Goal: Information Seeking & Learning: Learn about a topic

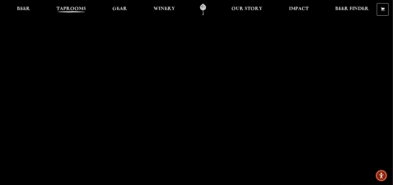
click at [81, 9] on span "Taprooms" at bounding box center [72, 9] width 30 height 4
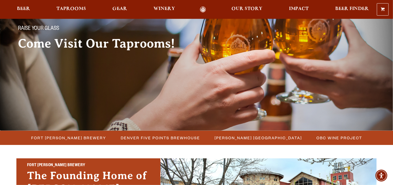
scroll to position [54, 0]
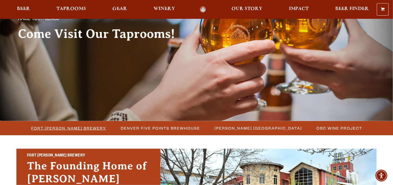
click at [74, 130] on span "Fort [PERSON_NAME] Brewery" at bounding box center [68, 128] width 75 height 8
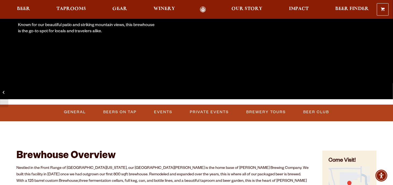
scroll to position [135, 0]
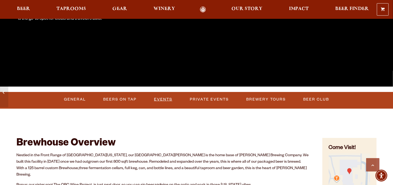
click at [158, 100] on link "Events" at bounding box center [163, 99] width 23 height 12
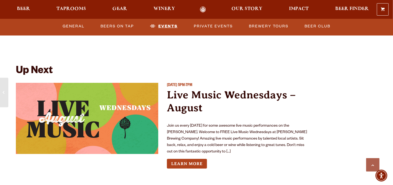
scroll to position [1187, 0]
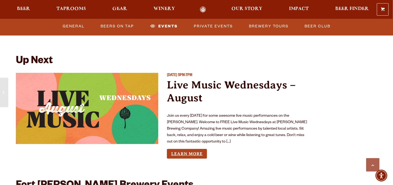
click at [177, 149] on link "Learn More" at bounding box center [187, 154] width 40 height 10
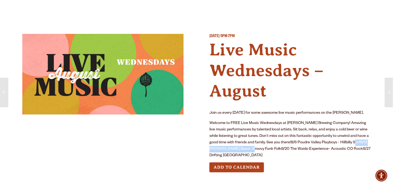
drag, startPoint x: 360, startPoint y: 142, endPoint x: 252, endPoint y: 147, distance: 107.5
click at [252, 147] on p "Welcome to FREE Live Music Wednesdays at Odell Brewing Company! Amazing live mu…" at bounding box center [290, 139] width 161 height 39
copy p "Jared Lyon Band- Groovy Funk"
